Goal: Check status: Check status

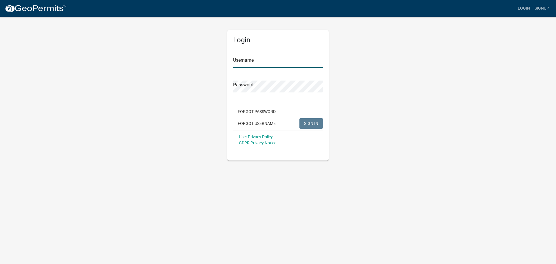
type input "[PERSON_NAME]"
click at [261, 125] on span "SIGN IN" at bounding box center [311, 123] width 14 height 5
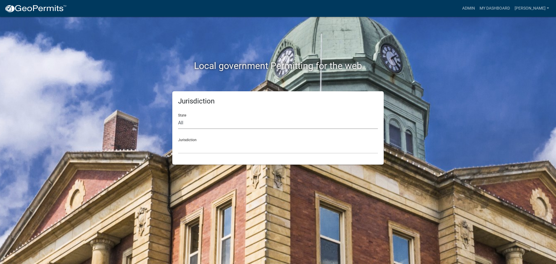
click at [261, 126] on select "All [US_STATE] [US_STATE] [US_STATE] [US_STATE] [US_STATE] [US_STATE] [US_STATE…" at bounding box center [278, 123] width 200 height 12
select select "[US_STATE]"
click at [178, 117] on select "All [US_STATE] [US_STATE] [US_STATE] [US_STATE] [US_STATE] [US_STATE] [US_STATE…" at bounding box center [278, 123] width 200 height 12
click at [243, 144] on select "[GEOGRAPHIC_DATA], [US_STATE] [GEOGRAPHIC_DATA], [US_STATE] [GEOGRAPHIC_DATA], …" at bounding box center [278, 148] width 200 height 12
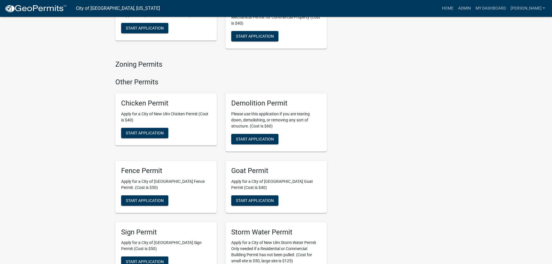
scroll to position [579, 0]
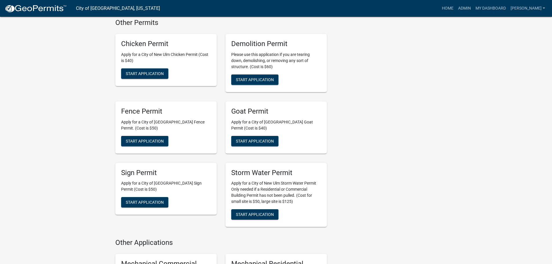
click at [139, 169] on h5 "Sign Permit" at bounding box center [166, 173] width 90 height 8
click at [261, 8] on link "My Dashboard" at bounding box center [490, 8] width 35 height 11
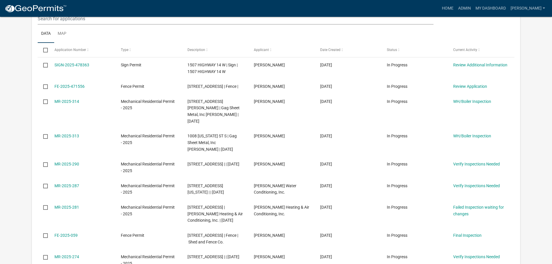
scroll to position [155, 0]
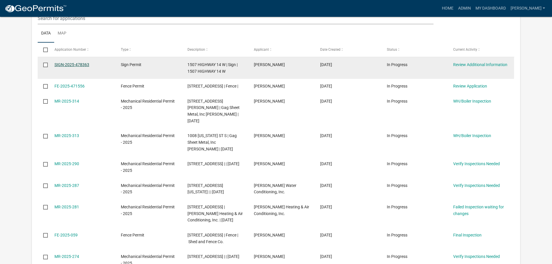
click at [66, 63] on link "SIGN-2025-478363" at bounding box center [71, 64] width 35 height 5
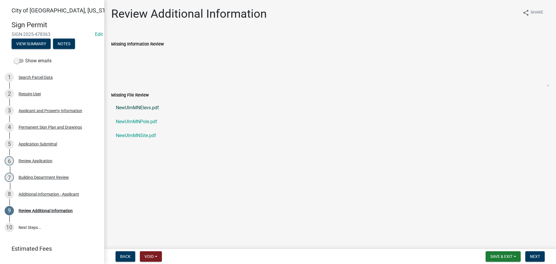
click at [136, 106] on link "NewUlmMNElevs.pdf" at bounding box center [330, 108] width 438 height 14
click at [145, 120] on link "NewUlmMNPole.pdf" at bounding box center [330, 122] width 438 height 14
click at [139, 135] on link "NewUlmMNSite.pdf" at bounding box center [330, 136] width 438 height 14
